Goal: Register for event/course

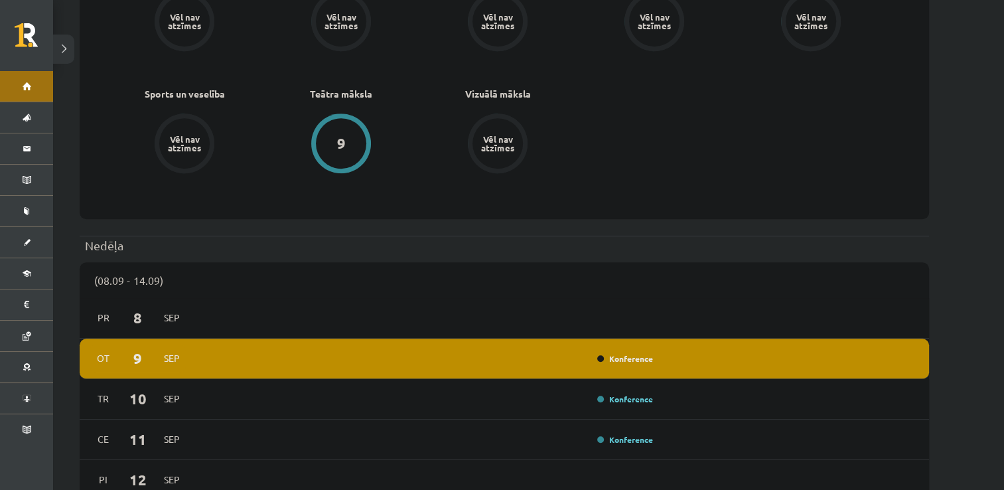
scroll to position [743, 0]
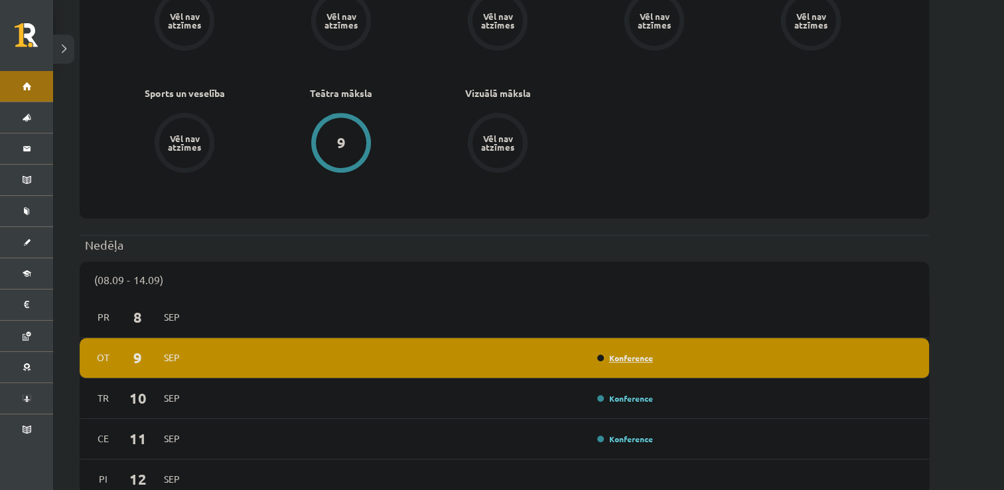
click at [620, 352] on link "Konference" at bounding box center [625, 357] width 56 height 11
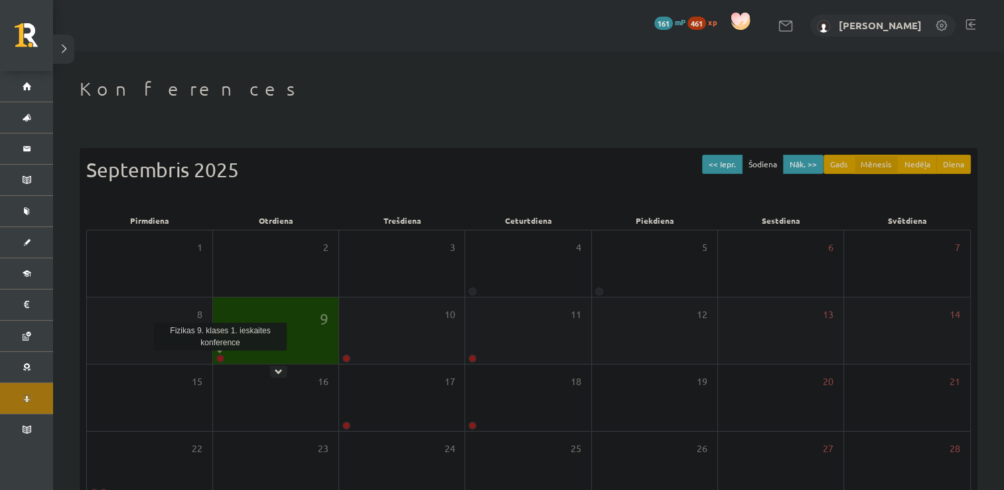
click at [218, 358] on link at bounding box center [220, 358] width 8 height 8
click at [218, 356] on link at bounding box center [220, 358] width 8 height 8
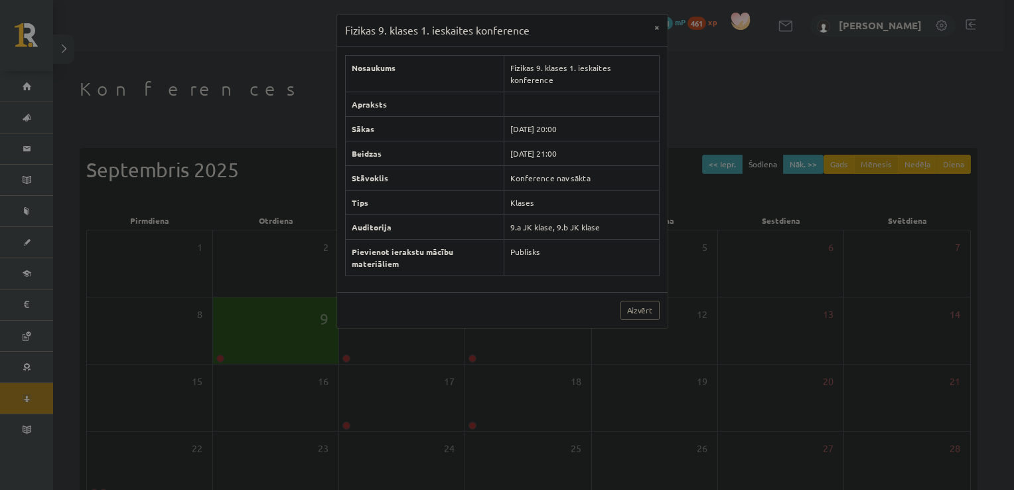
click at [701, 106] on div "Fizikas 9. klases 1. ieskaites konference × Nosaukums Fizikas 9. klases 1. iesk…" at bounding box center [507, 245] width 1014 height 490
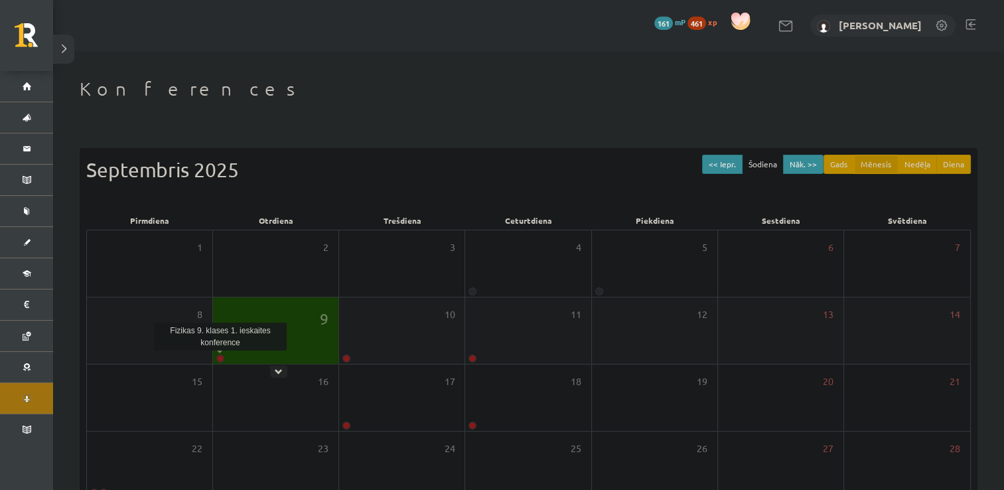
click at [219, 360] on link at bounding box center [220, 358] width 8 height 8
click at [220, 357] on link at bounding box center [220, 358] width 8 height 8
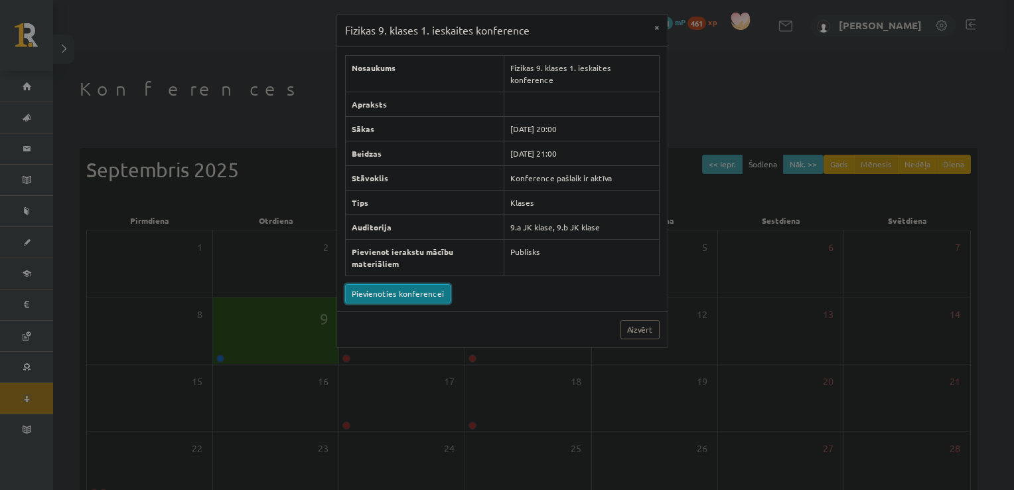
click at [404, 284] on link "Pievienoties konferencei" at bounding box center [398, 293] width 106 height 19
